Goal: Task Accomplishment & Management: Manage account settings

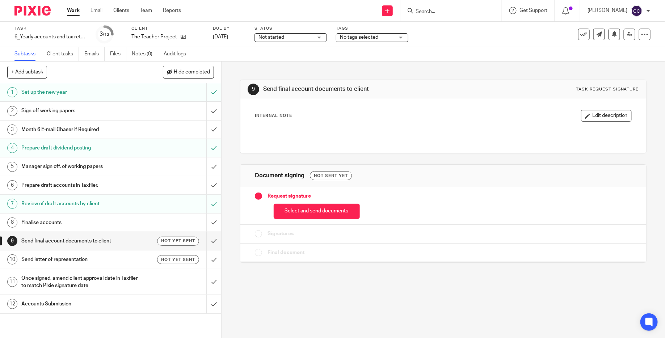
click at [104, 241] on h1 "Send final account documents to client" at bounding box center [80, 241] width 119 height 11
click at [97, 220] on h1 "Finalise accounts" at bounding box center [80, 222] width 119 height 11
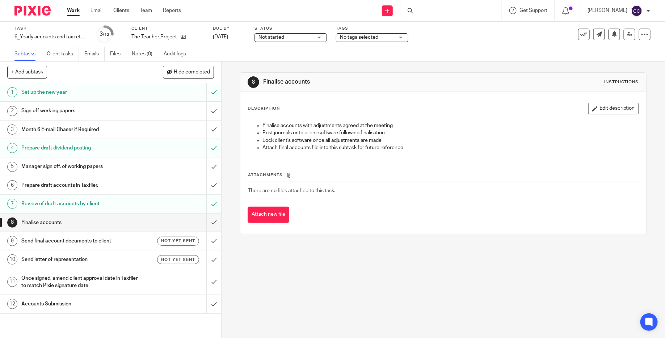
click at [93, 240] on h1 "Send final account documents to client" at bounding box center [80, 241] width 119 height 11
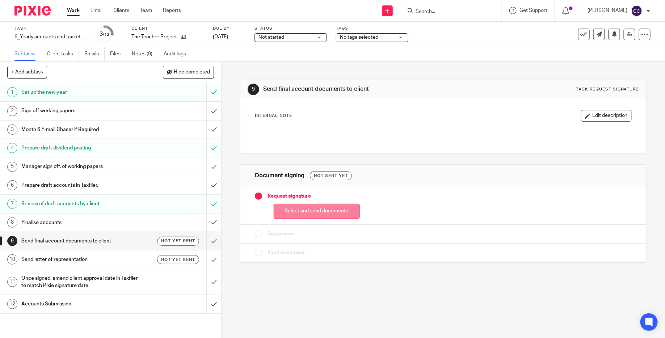
click at [313, 205] on button "Select and send documents" at bounding box center [317, 212] width 86 height 16
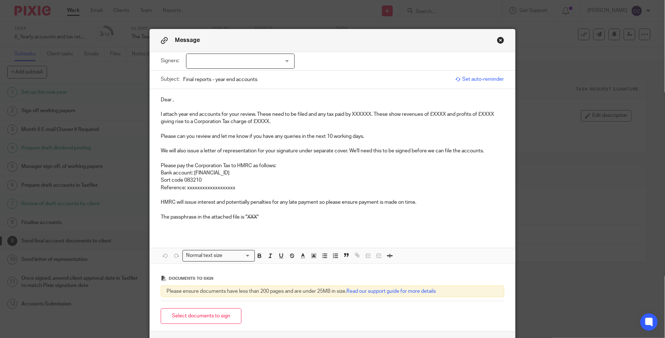
click at [259, 62] on div at bounding box center [240, 61] width 109 height 15
click at [354, 61] on div "Signers: Jay Phillips Sheila Philips Elliot Phillips (0 selected)" at bounding box center [332, 61] width 343 height 18
drag, startPoint x: 271, startPoint y: 122, endPoint x: 257, endPoint y: 122, distance: 13.8
click at [257, 122] on p "I attach year end accounts for your review. These need to be filed and any tax …" at bounding box center [332, 118] width 343 height 15
drag, startPoint x: 290, startPoint y: 123, endPoint x: 256, endPoint y: 122, distance: 34.0
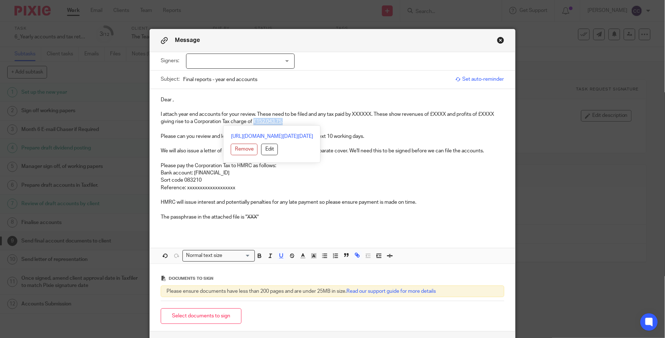
click at [256, 122] on p "I attach year end accounts for your review. These need to be filed and any tax …" at bounding box center [332, 118] width 343 height 15
click at [280, 254] on icon "button" at bounding box center [281, 256] width 3 height 4
click at [230, 149] on button "Remove" at bounding box center [243, 150] width 27 height 12
click at [328, 135] on p "Please can you review and let me know if you have any queries in the next 10 wo…" at bounding box center [332, 136] width 343 height 7
drag, startPoint x: 373, startPoint y: 114, endPoint x: 354, endPoint y: 114, distance: 19.6
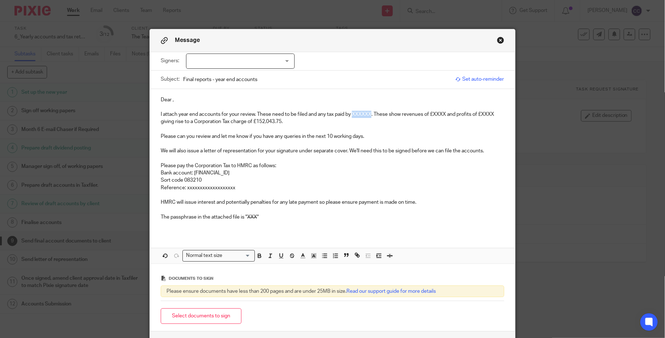
click at [354, 114] on p "I attach year end accounts for your review. These need to be filed and any tax …" at bounding box center [332, 118] width 343 height 15
paste div
click at [478, 112] on p "I attach year end accounts for your review. These need to be filed and any tax …" at bounding box center [332, 118] width 343 height 15
drag, startPoint x: 480, startPoint y: 113, endPoint x: 469, endPoint y: 113, distance: 11.2
click at [469, 113] on p "I attach year end accounts for your review. These need to be filed and any tax …" at bounding box center [332, 118] width 343 height 15
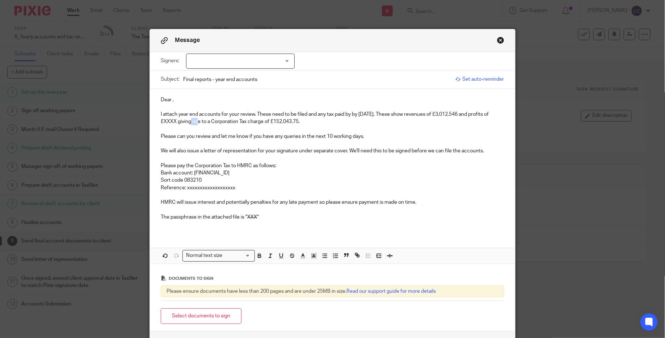
drag, startPoint x: 198, startPoint y: 122, endPoint x: 186, endPoint y: 123, distance: 12.4
click at [186, 123] on p "I attach year end accounts for your review. These need to be filed and any tax …" at bounding box center [332, 118] width 343 height 15
click at [260, 164] on p "Please pay the Corporation Tax to HMRC as follows:" at bounding box center [332, 165] width 343 height 7
click at [230, 182] on p "Sort code 083210" at bounding box center [332, 180] width 343 height 7
click at [248, 185] on p "Reference: xxxxxxxxxxxxxxxxxxx" at bounding box center [332, 187] width 343 height 7
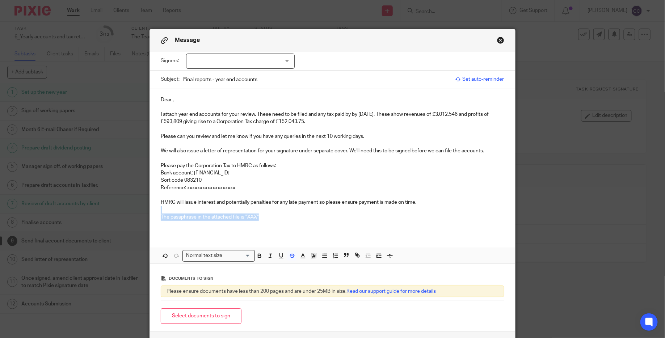
drag, startPoint x: 268, startPoint y: 216, endPoint x: 136, endPoint y: 207, distance: 131.7
click at [136, 207] on div "Message Signers: Jay Phillips Sheila Philips Elliot Phillips (0 selected) Subje…" at bounding box center [332, 169] width 665 height 338
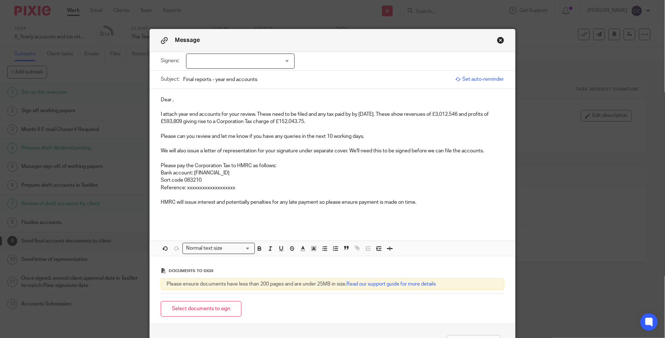
click at [336, 196] on p at bounding box center [332, 195] width 343 height 7
click at [172, 99] on p "Dear ," at bounding box center [332, 99] width 343 height 7
drag, startPoint x: 245, startPoint y: 189, endPoint x: 160, endPoint y: 191, distance: 85.1
click at [160, 191] on div "Dear Elliot , I attach year end accounts for your review. These need to be file…" at bounding box center [332, 158] width 365 height 138
click at [233, 165] on p "Please pay the Corporation Tax to HMRC as follows:" at bounding box center [332, 165] width 343 height 7
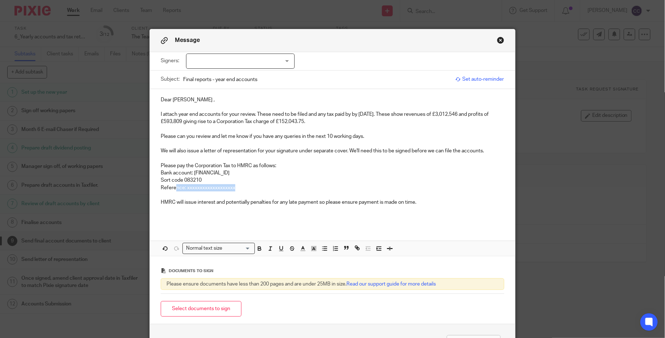
drag, startPoint x: 245, startPoint y: 189, endPoint x: 176, endPoint y: 188, distance: 68.8
click at [176, 188] on p "Reference: xxxxxxxxxxxxxxxxxxx" at bounding box center [332, 187] width 343 height 7
click at [260, 182] on p "Sort code 083210" at bounding box center [332, 180] width 343 height 7
drag, startPoint x: 245, startPoint y: 187, endPoint x: 185, endPoint y: 188, distance: 60.1
click at [185, 188] on p "Reference: xxxxxxxxxxxxxxxxxxx" at bounding box center [332, 187] width 343 height 7
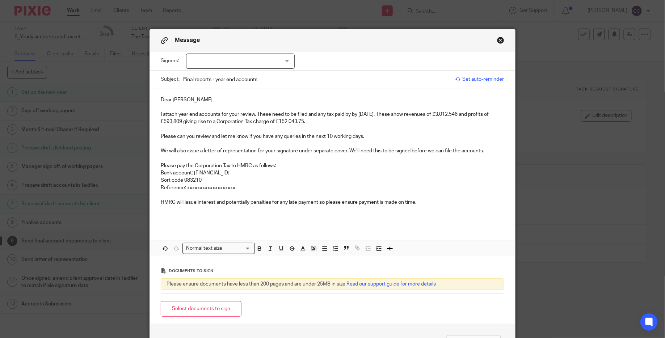
click at [286, 171] on p "Bank account: [FINANCIAL_ID]" at bounding box center [332, 172] width 343 height 7
click at [265, 190] on p "Reference: xxxxxxxxxxxxxxxxxxx" at bounding box center [332, 187] width 343 height 7
drag, startPoint x: 249, startPoint y: 187, endPoint x: 187, endPoint y: 188, distance: 61.9
click at [187, 188] on p "Reference: xxxxxxxxxxxxxxxxxxx" at bounding box center [332, 187] width 343 height 7
click at [286, 181] on p "Sort code 083210" at bounding box center [332, 180] width 343 height 7
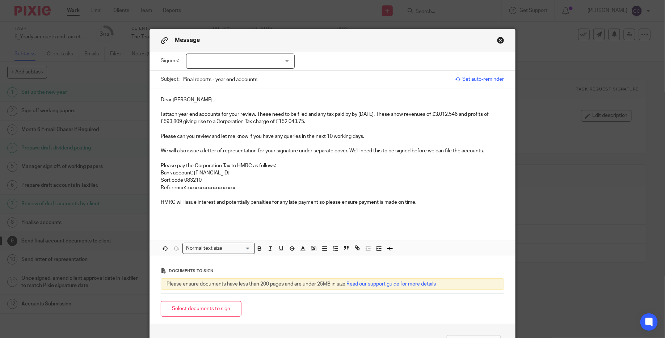
drag, startPoint x: 260, startPoint y: 186, endPoint x: 154, endPoint y: 167, distance: 108.4
click at [154, 167] on div "Dear Elliot , I attach year end accounts for your review. These need to be file…" at bounding box center [332, 158] width 365 height 138
click at [203, 168] on p "Please pay the Corporation Tax to HMRC as follows:" at bounding box center [332, 165] width 343 height 7
click at [160, 164] on div "Dear Elliot , I attach year end accounts for your review. These need to be file…" at bounding box center [332, 158] width 365 height 138
click at [258, 189] on p "Reference: xxxxxxxxxxxxxxxxxxx" at bounding box center [332, 187] width 343 height 7
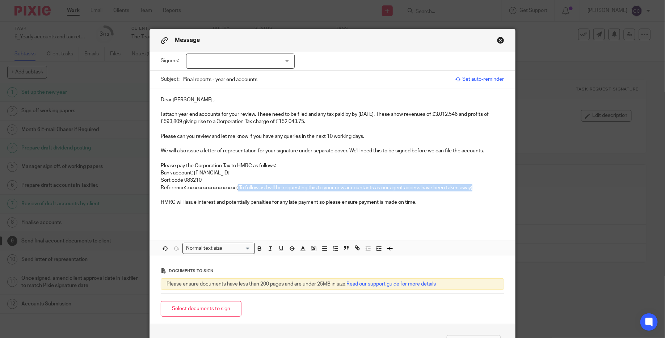
drag, startPoint x: 493, startPoint y: 187, endPoint x: 239, endPoint y: 190, distance: 253.5
click at [239, 190] on p "Reference: xxxxxxxxxxxxxxxxxxx ( To follow as I will be requesting this to your…" at bounding box center [332, 187] width 343 height 7
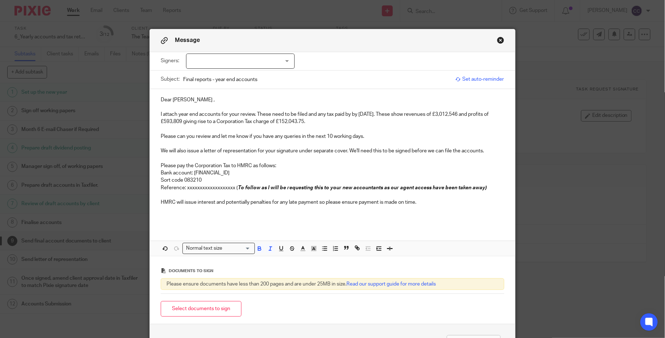
click at [346, 190] on em "To follow as I will be requesting this to your new accountants as our agent acc…" at bounding box center [362, 187] width 249 height 5
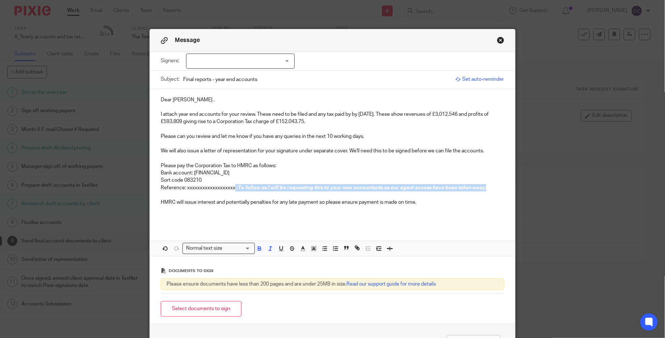
drag, startPoint x: 491, startPoint y: 186, endPoint x: 236, endPoint y: 186, distance: 254.5
click at [236, 186] on p "Reference: xxxxxxxxxxxxxxxxxxx ( To follow as I will be requesting this to your…" at bounding box center [332, 187] width 343 height 7
copy p "( To follow as I will be requesting this to your new accountants as our agent a…"
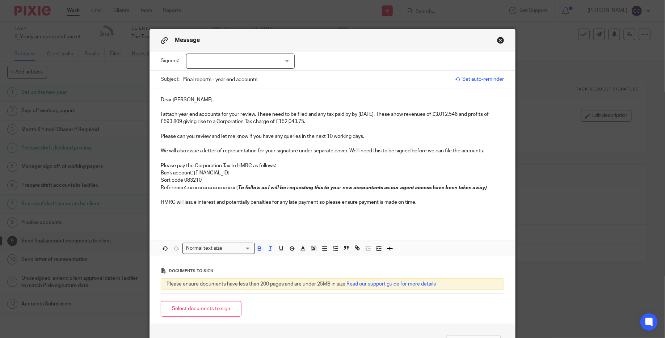
click at [258, 170] on p "Bank account: [FINANCIAL_ID]" at bounding box center [332, 172] width 343 height 7
click at [278, 181] on p "Sort code 083210" at bounding box center [332, 180] width 343 height 7
click at [245, 68] on div at bounding box center [240, 61] width 109 height 15
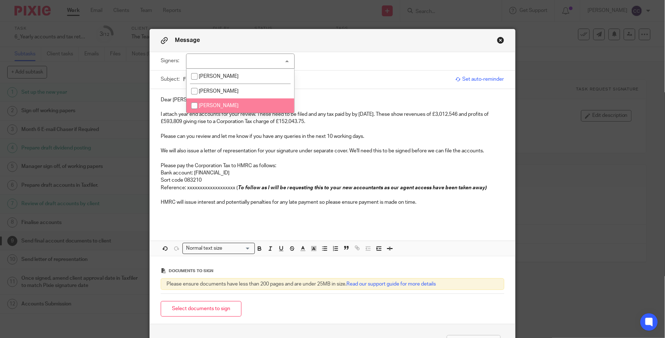
click at [231, 110] on li "[PERSON_NAME]" at bounding box center [240, 105] width 108 height 15
checkbox input "true"
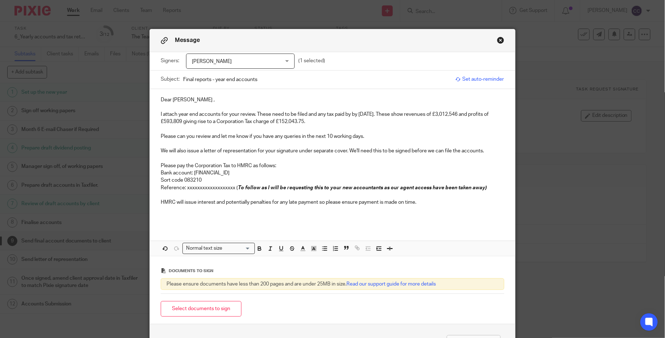
click at [362, 61] on div "Signers: Elliot Phillips Jay Phillips Sheila Philips Elliot Phillips (1 selecte…" at bounding box center [332, 61] width 343 height 18
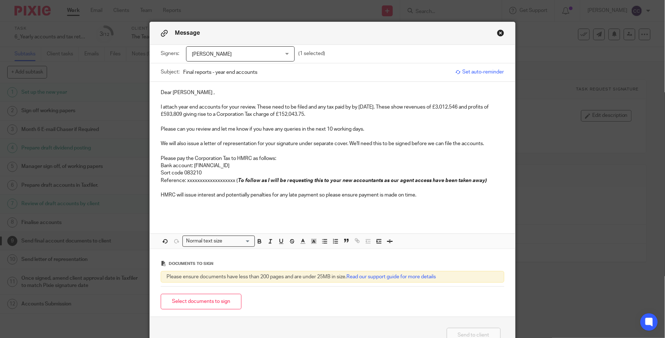
scroll to position [51, 0]
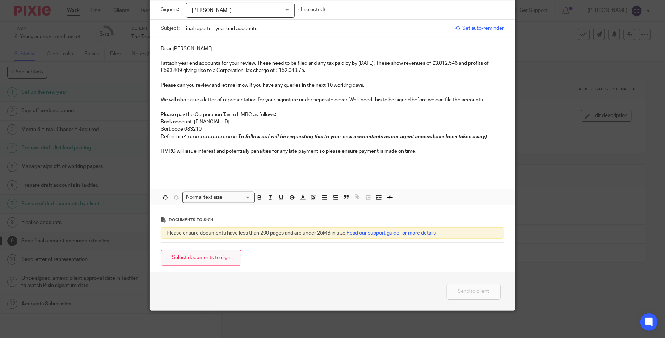
click at [226, 255] on button "Select documents to sign" at bounding box center [201, 258] width 81 height 16
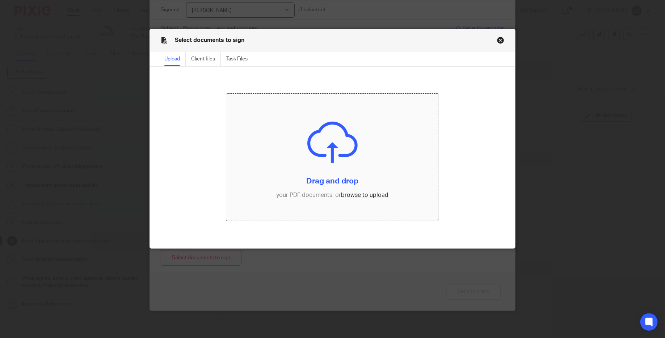
click at [299, 166] on input "file" at bounding box center [332, 157] width 212 height 127
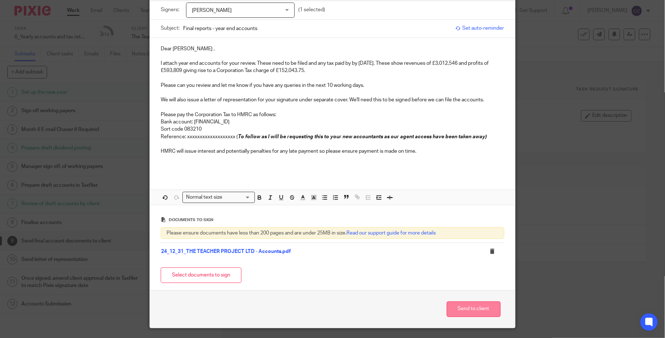
click at [471, 309] on button "Send to client" at bounding box center [474, 310] width 54 height 16
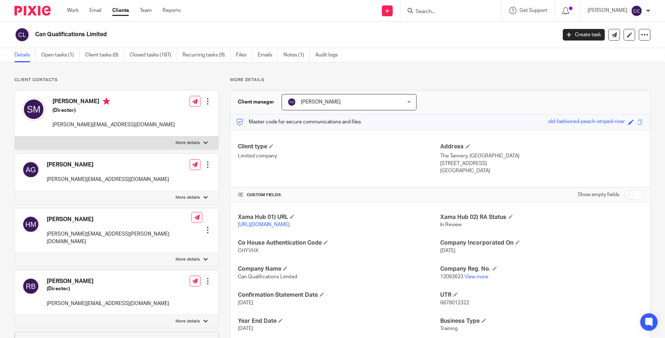
click at [442, 7] on form at bounding box center [453, 10] width 77 height 9
click at [442, 11] on input "Search" at bounding box center [447, 12] width 65 height 7
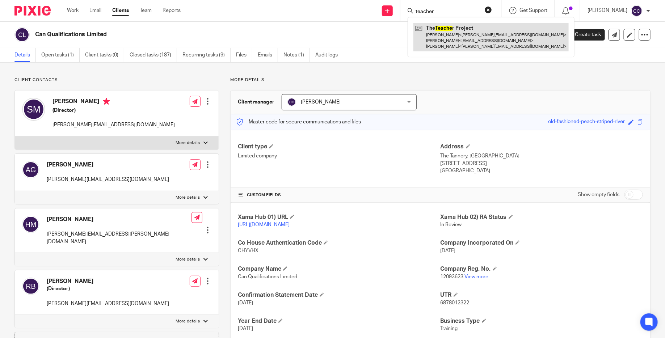
type input "teacher"
click at [452, 27] on link at bounding box center [490, 37] width 155 height 29
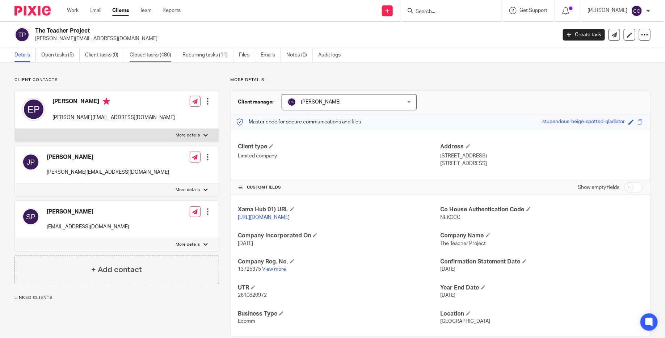
click at [156, 55] on link "Closed tasks (486)" at bounding box center [153, 55] width 47 height 14
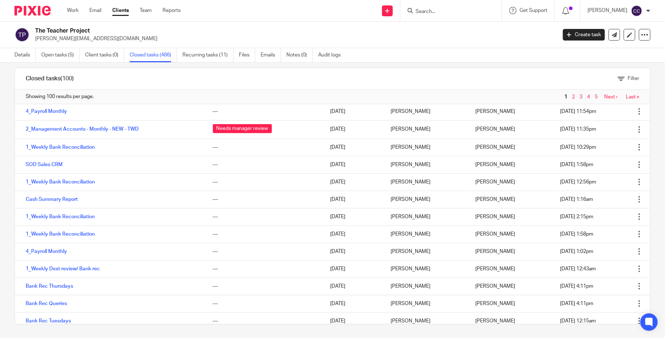
scroll to position [1418, 0]
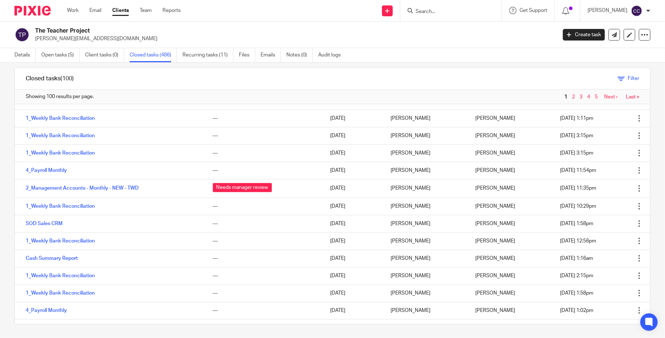
click at [625, 77] on icon at bounding box center [621, 78] width 7 height 7
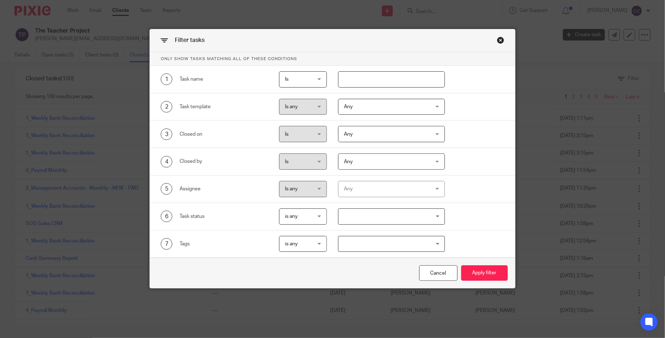
click at [349, 76] on input "text" at bounding box center [391, 79] width 107 height 16
type input "yearly"
click at [487, 269] on button "Apply filter" at bounding box center [484, 273] width 47 height 16
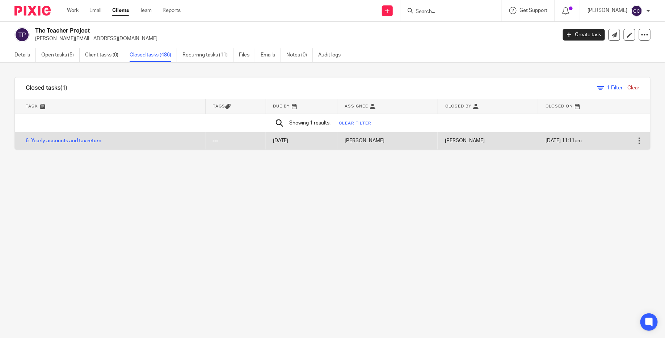
click at [87, 145] on td "6_Yearly accounts and tax return" at bounding box center [110, 140] width 191 height 17
click at [85, 136] on td "6_Yearly accounts and tax return" at bounding box center [110, 140] width 191 height 17
click at [85, 143] on link "6_Yearly accounts and tax return" at bounding box center [64, 140] width 76 height 5
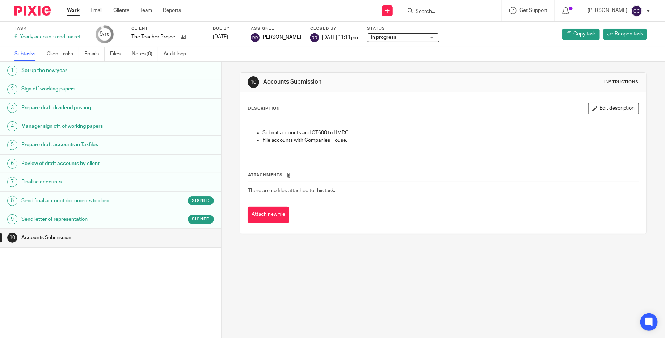
click at [77, 205] on h1 "Send final account documents to client" at bounding box center [85, 201] width 129 height 11
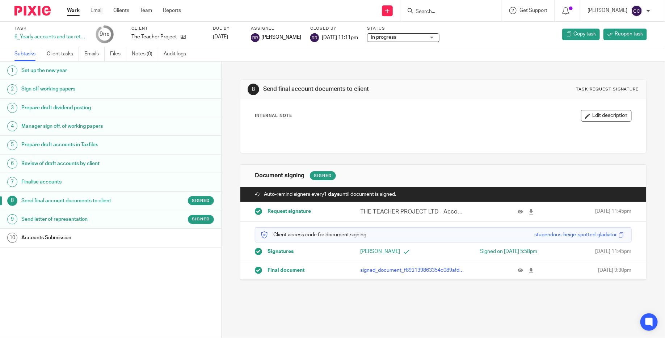
click at [386, 268] on p "signed_document_f892139863354c089afd1efb42103a01.pdf" at bounding box center [413, 270] width 104 height 7
click at [522, 269] on icon at bounding box center [520, 270] width 5 height 5
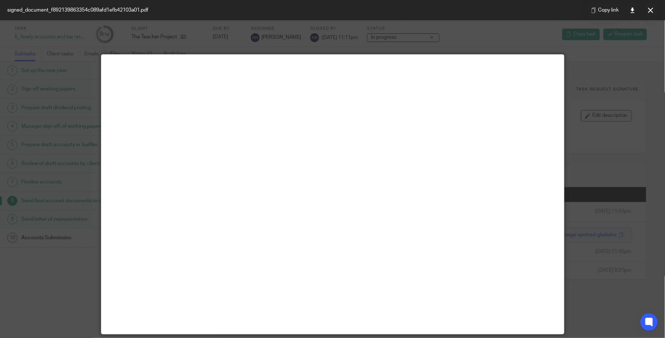
click at [96, 30] on div at bounding box center [332, 169] width 665 height 338
click at [649, 10] on icon at bounding box center [650, 10] width 5 height 5
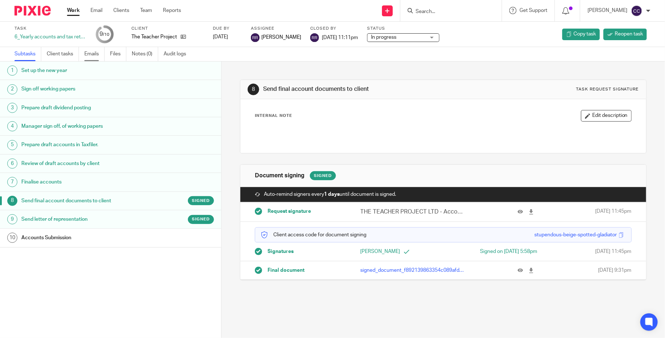
click at [102, 57] on link "Emails" at bounding box center [94, 54] width 20 height 14
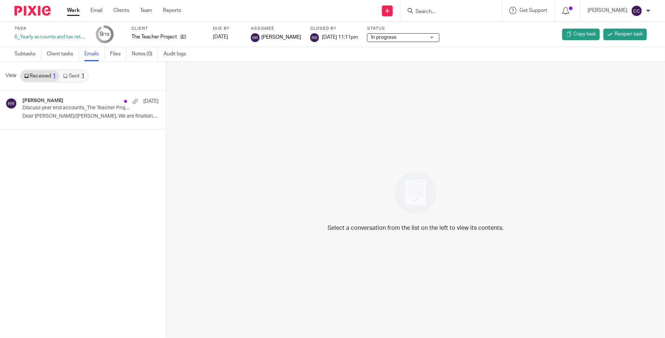
click at [78, 72] on link "Sent 1" at bounding box center [73, 76] width 28 height 12
click at [36, 55] on link "Subtasks" at bounding box center [27, 54] width 27 height 14
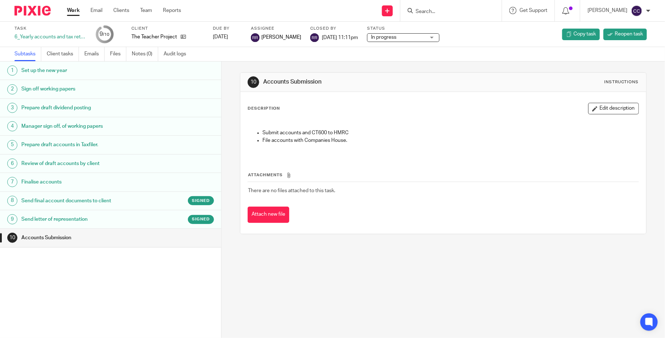
click at [465, 9] on input "Search" at bounding box center [447, 12] width 65 height 7
click at [458, 11] on input "Search" at bounding box center [447, 12] width 65 height 7
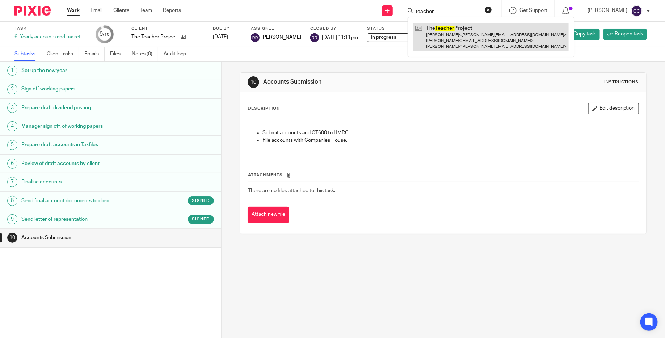
type input "teacher"
click at [472, 30] on link at bounding box center [490, 37] width 155 height 29
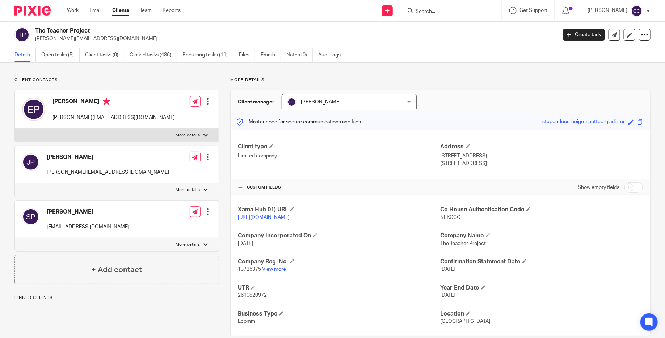
scroll to position [19, 0]
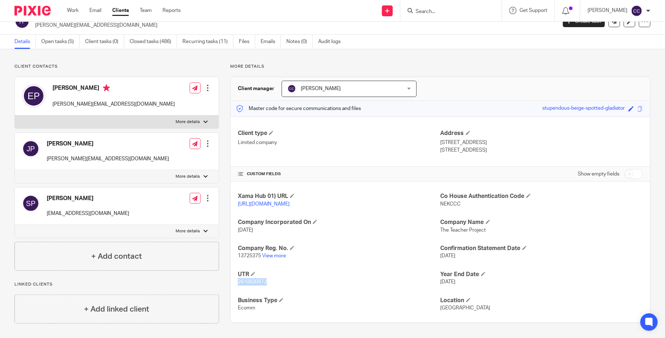
drag, startPoint x: 274, startPoint y: 283, endPoint x: 236, endPoint y: 282, distance: 38.0
click at [236, 282] on div "Xama Hub 01) URL [URL][DOMAIN_NAME] Co House Authentication Code NEKCCC Company…" at bounding box center [441, 252] width 420 height 141
copy span "2610820972"
click at [293, 239] on div "Xama Hub 01) URL [URL][DOMAIN_NAME] Co House Authentication Code NEKCCC Company…" at bounding box center [441, 252] width 420 height 141
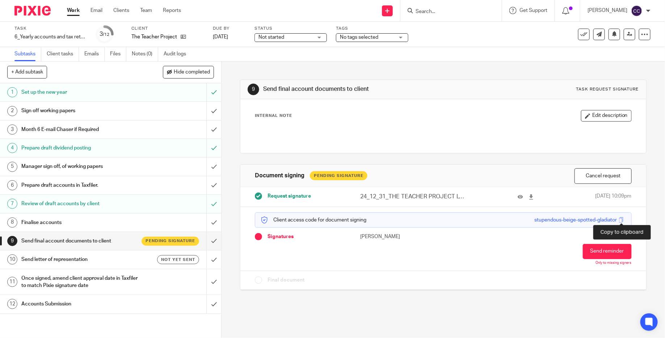
click at [624, 218] on span at bounding box center [621, 219] width 5 height 5
